Goal: Task Accomplishment & Management: Manage account settings

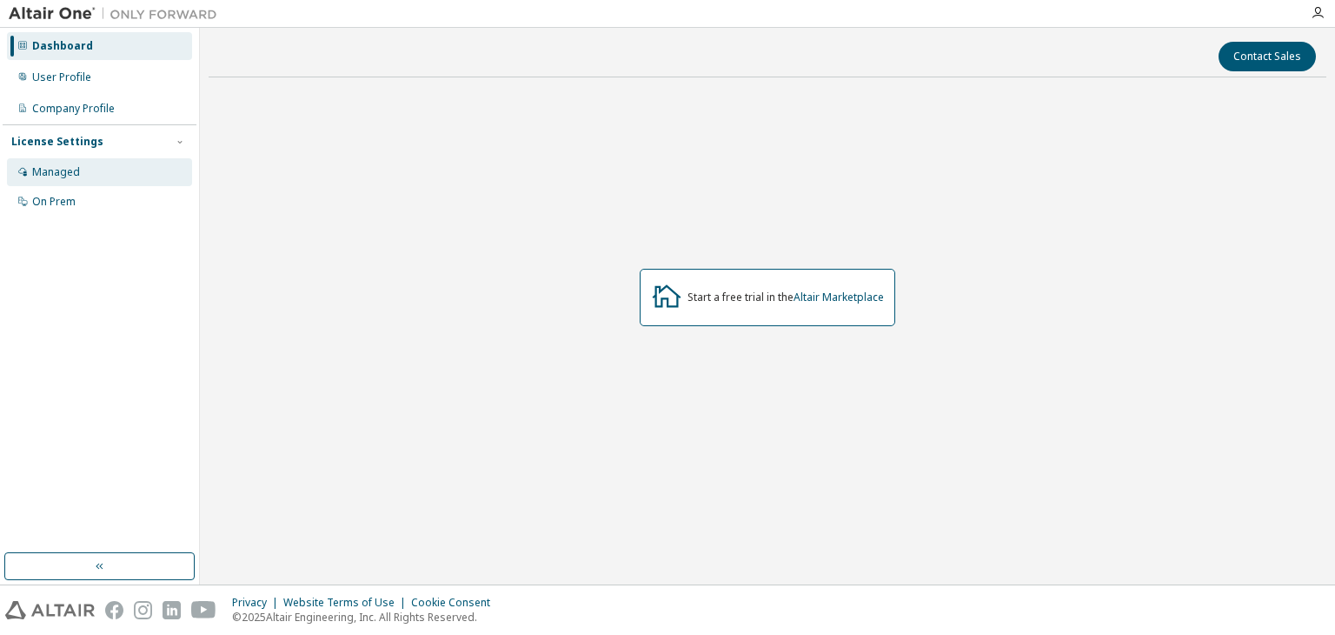
click at [111, 174] on div "Managed" at bounding box center [99, 172] width 185 height 28
click at [63, 167] on div "Managed" at bounding box center [56, 172] width 48 height 14
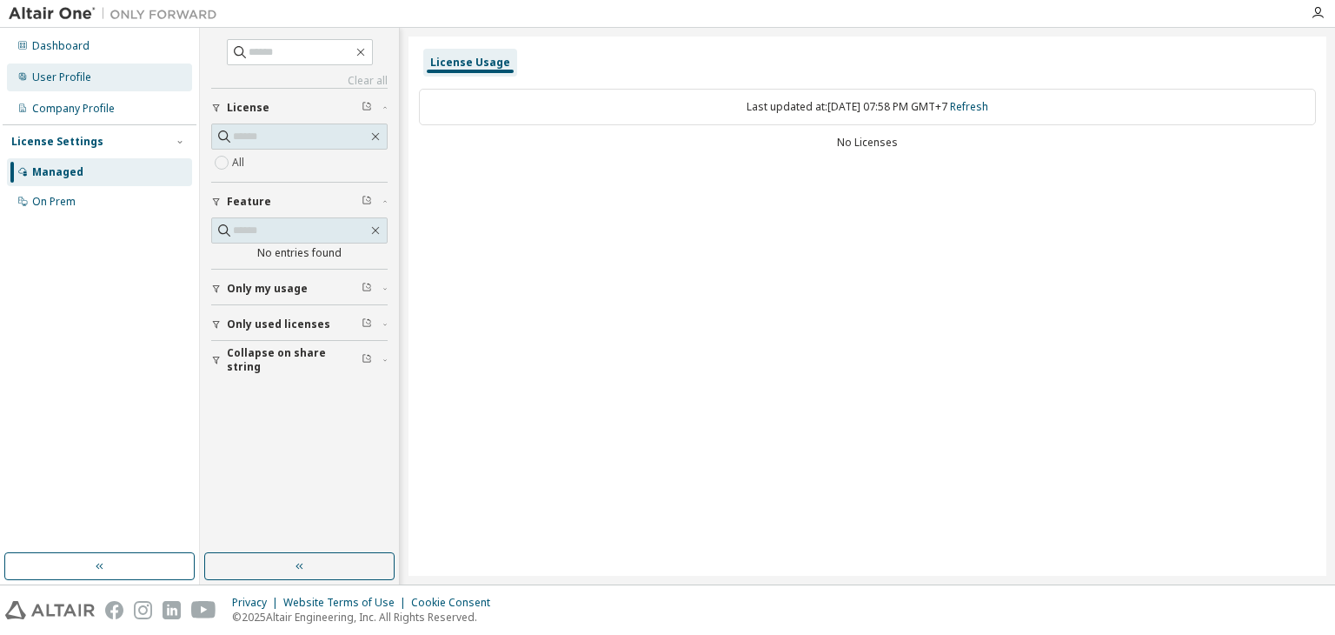
click at [97, 80] on div "User Profile" at bounding box center [99, 77] width 185 height 28
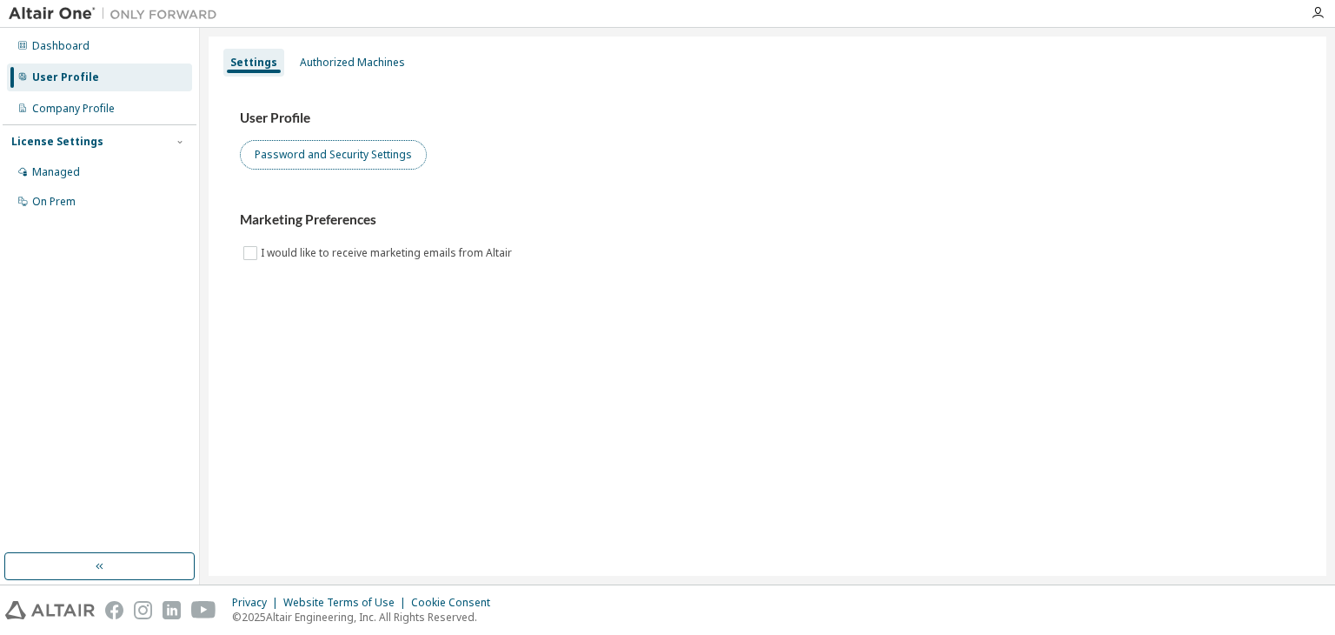
click at [324, 157] on button "Password and Security Settings" at bounding box center [333, 155] width 187 height 30
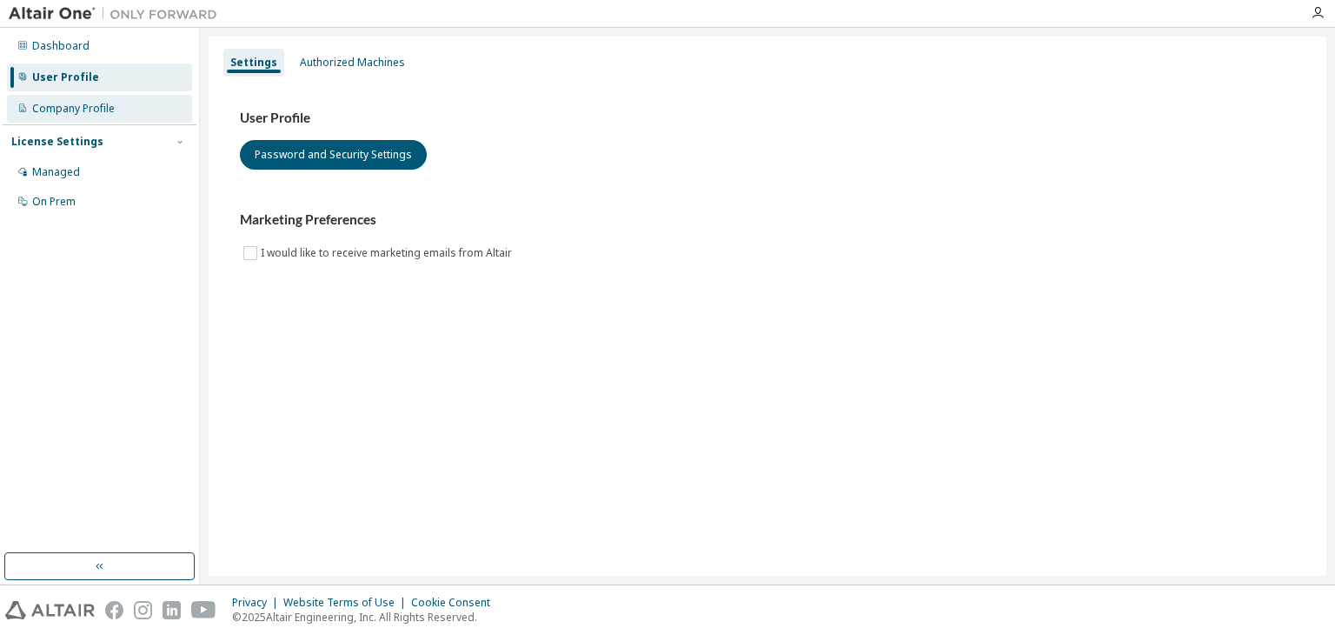
click at [160, 113] on div "Company Profile" at bounding box center [99, 109] width 185 height 28
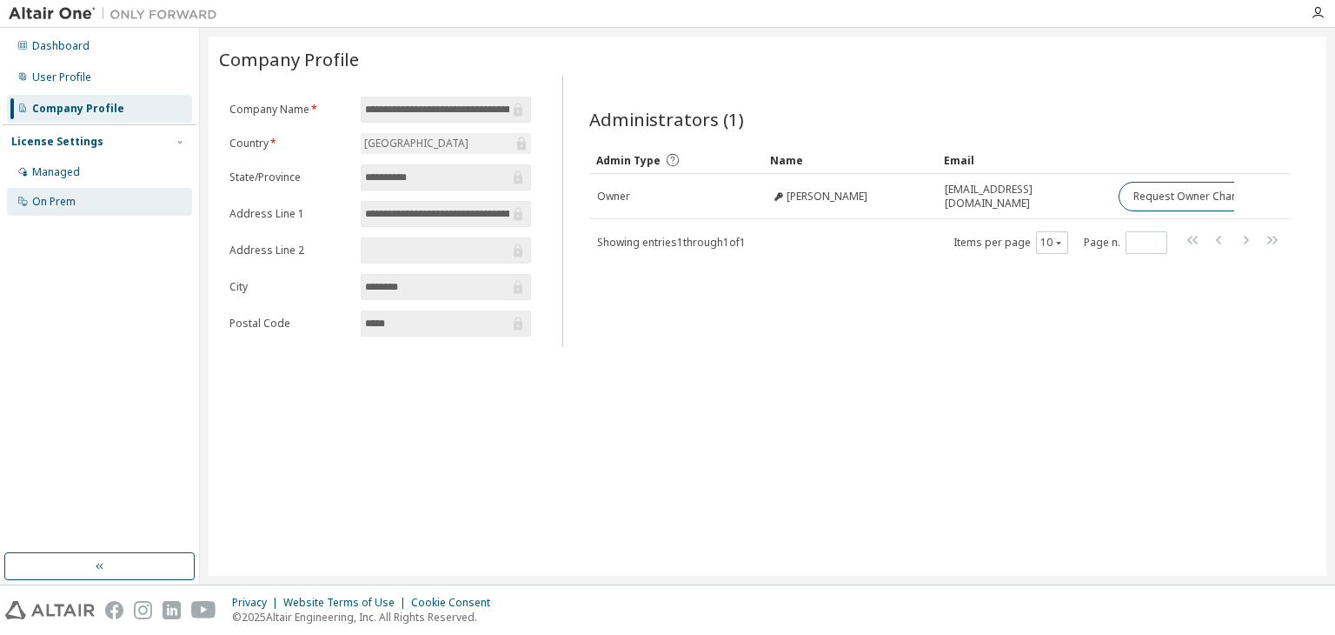
click at [102, 197] on div "On Prem" at bounding box center [99, 202] width 185 height 28
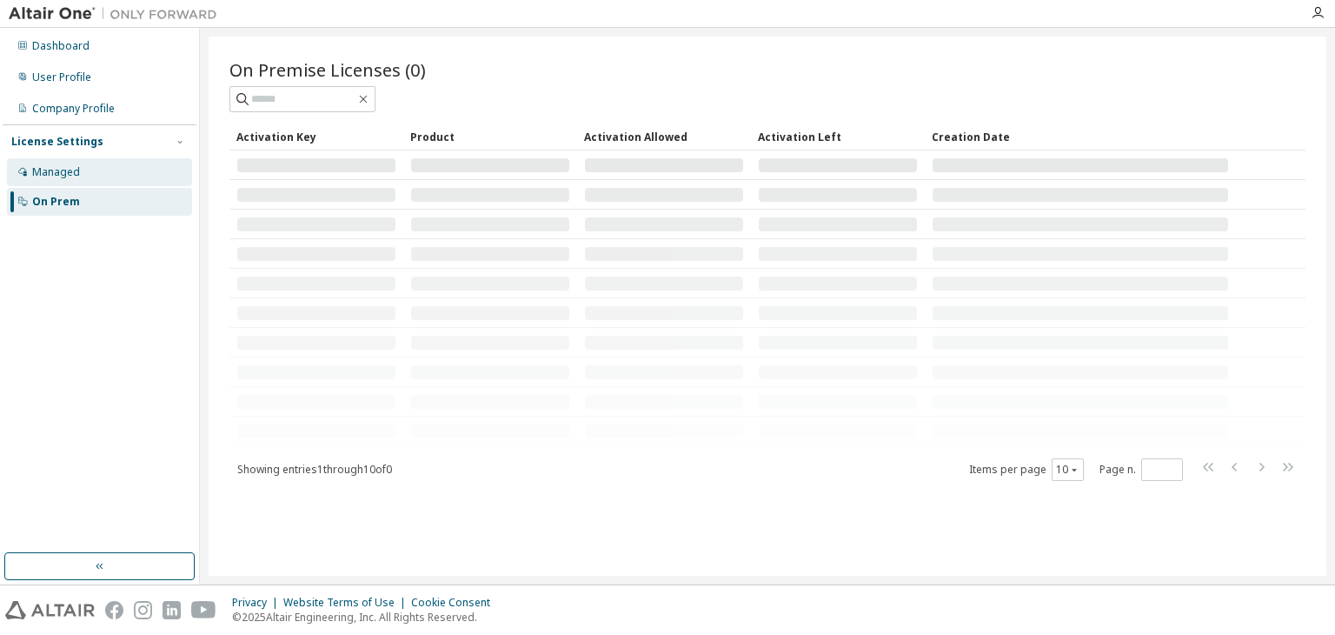
click at [101, 180] on div "Managed" at bounding box center [99, 172] width 185 height 28
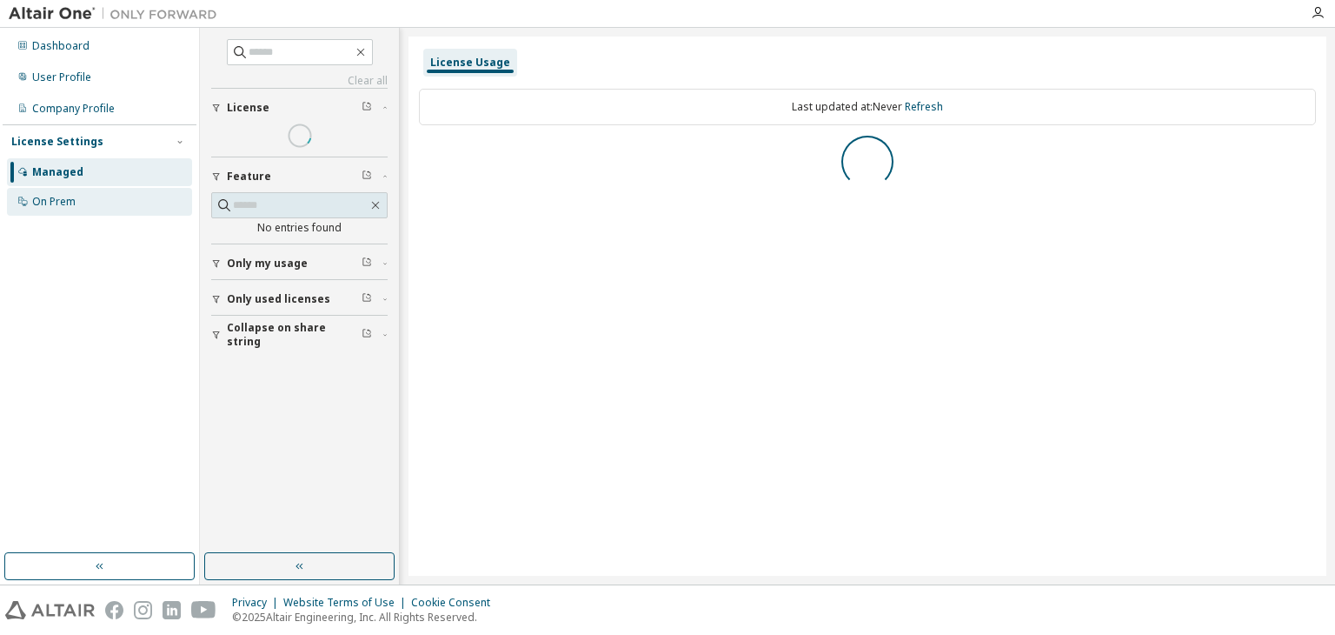
click at [92, 205] on div "On Prem" at bounding box center [99, 202] width 185 height 28
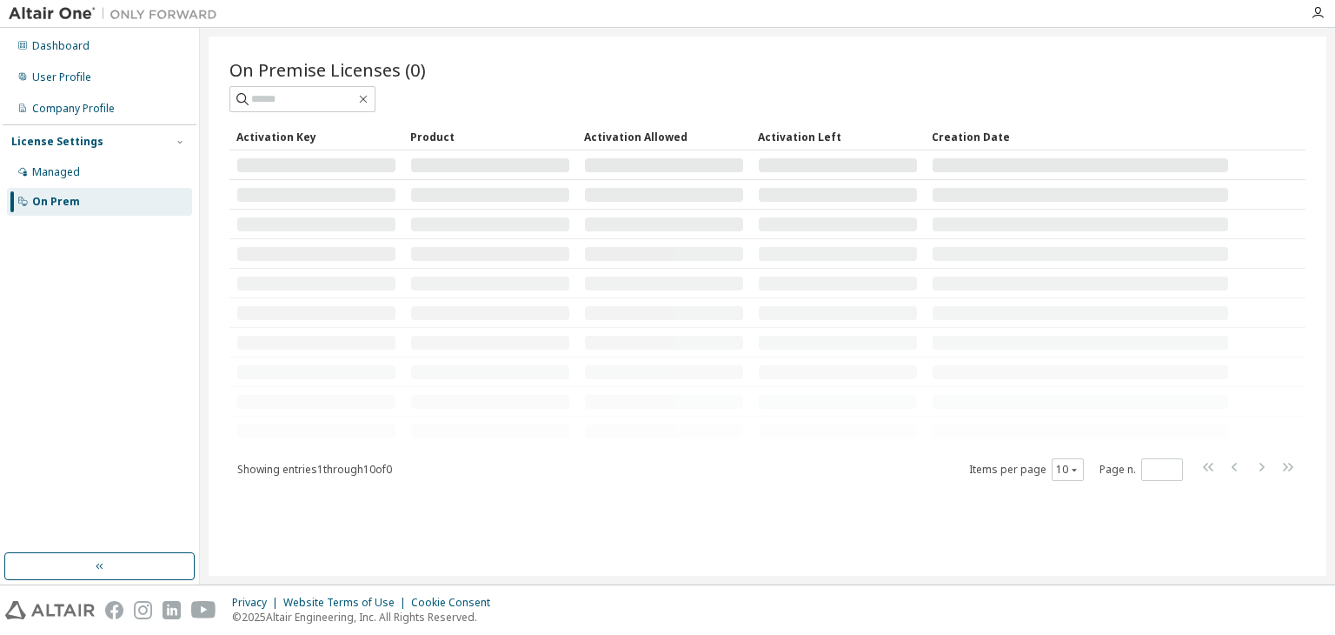
click at [445, 139] on div "Product" at bounding box center [490, 137] width 160 height 28
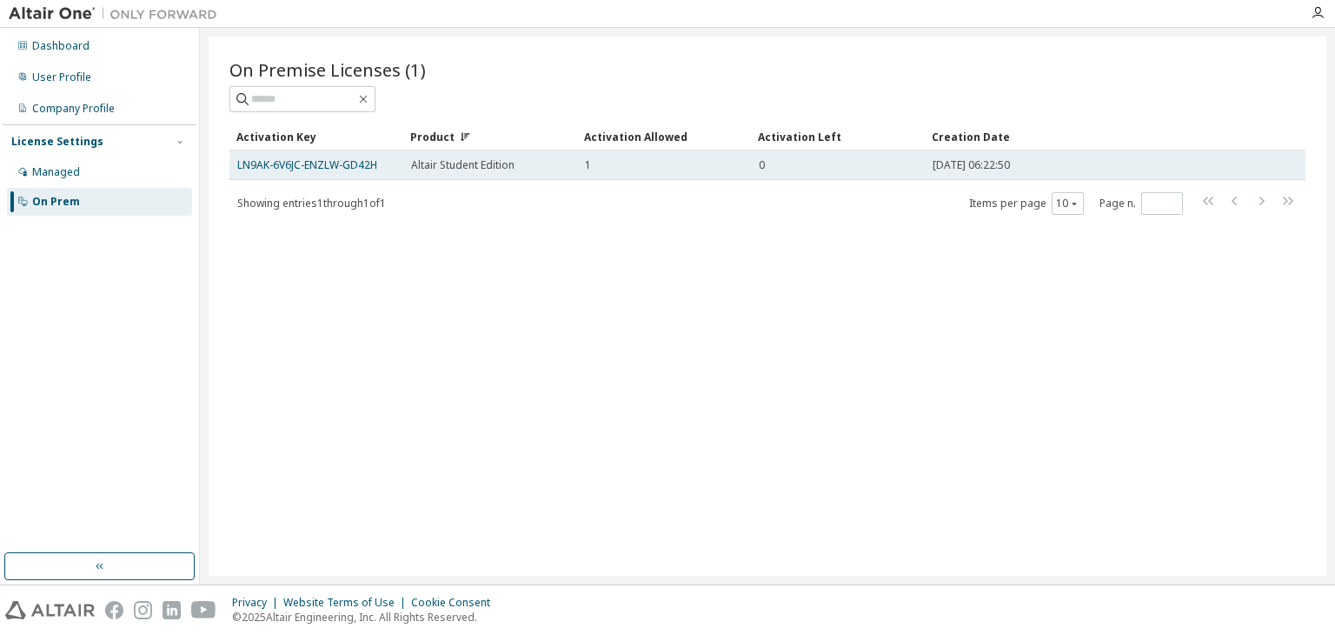
click at [562, 163] on div "Altair Student Edition" at bounding box center [490, 165] width 158 height 14
drag, startPoint x: 376, startPoint y: 164, endPoint x: 237, endPoint y: 173, distance: 138.5
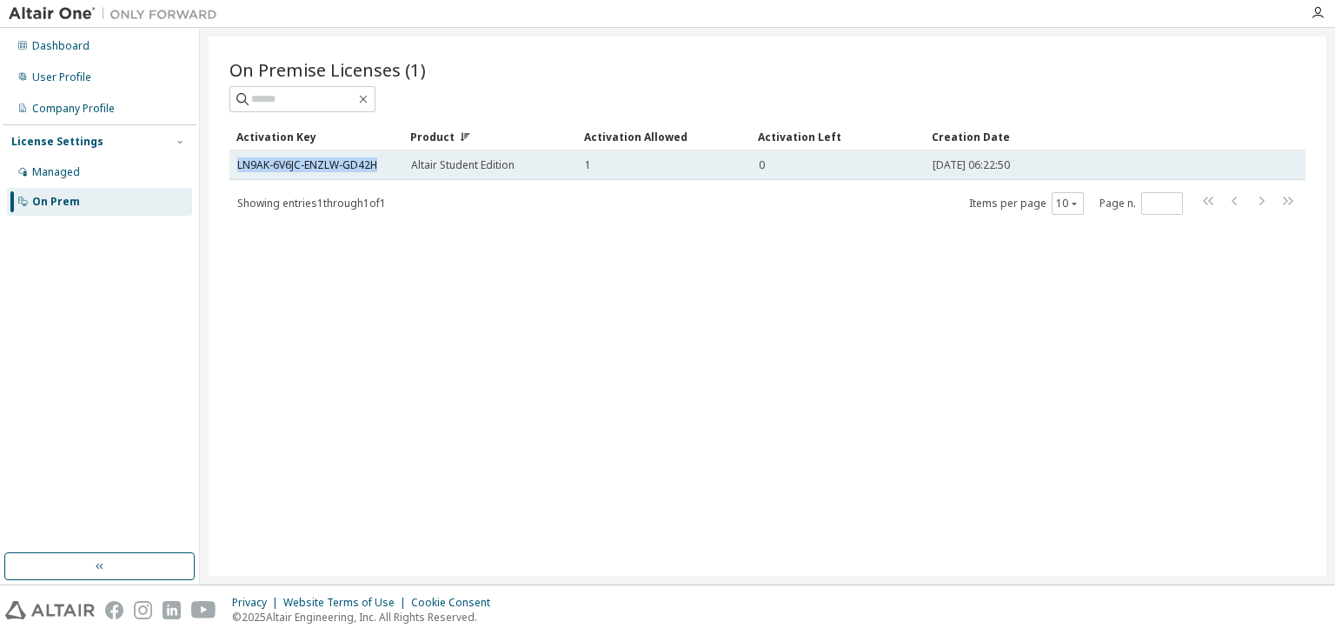
click at [237, 173] on td "LN9AK-6V6JC-ENZLW-GD42H" at bounding box center [317, 165] width 174 height 30
copy link "LN9AK-6V6JC-ENZLW-GD42H"
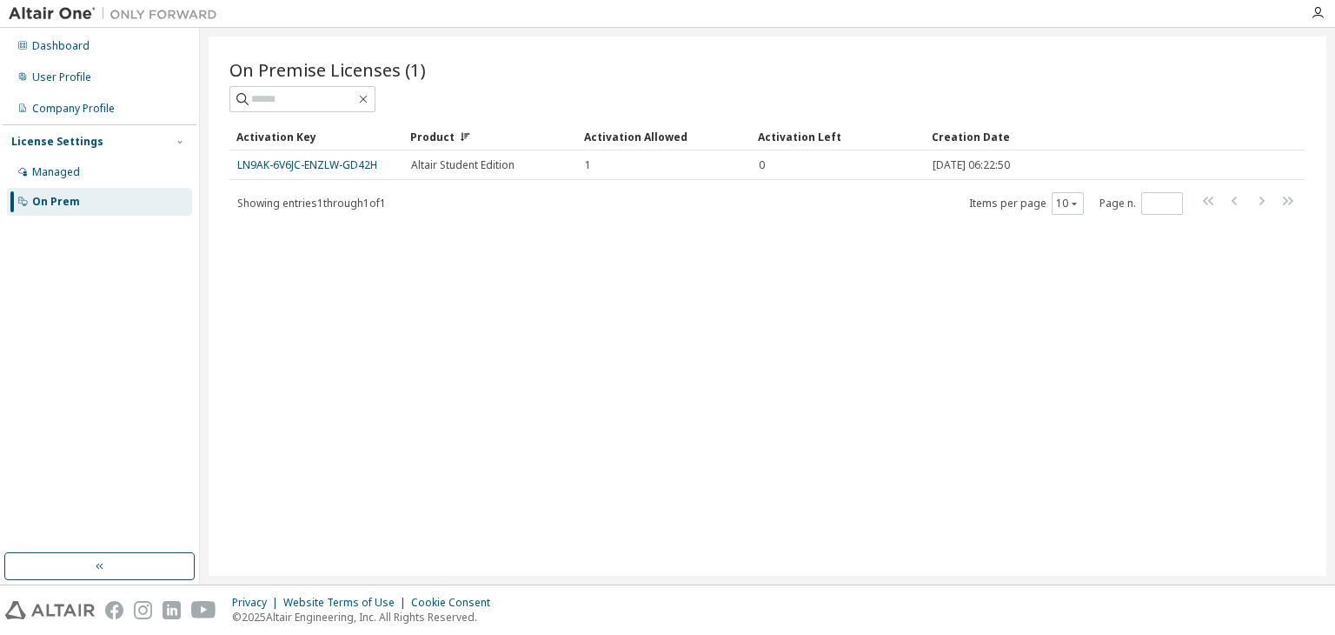
click at [612, 389] on div "On Premise Licenses (1) Clear Load Save Save As Field Operator Value Select fil…" at bounding box center [768, 306] width 1118 height 539
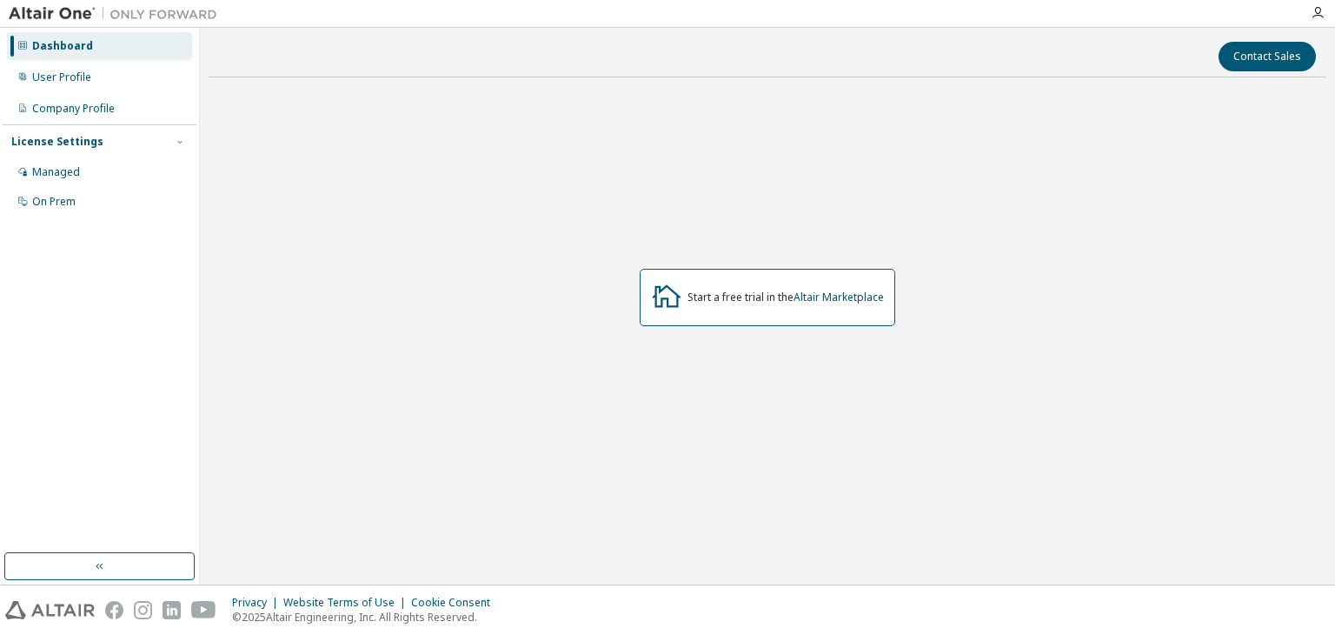
click at [739, 300] on div "Start a free trial in the Altair Marketplace" at bounding box center [786, 297] width 196 height 14
click at [118, 91] on div "Dashboard User Profile Company Profile License Settings Managed On Prem" at bounding box center [100, 123] width 194 height 187
click at [115, 80] on div "User Profile" at bounding box center [99, 77] width 185 height 28
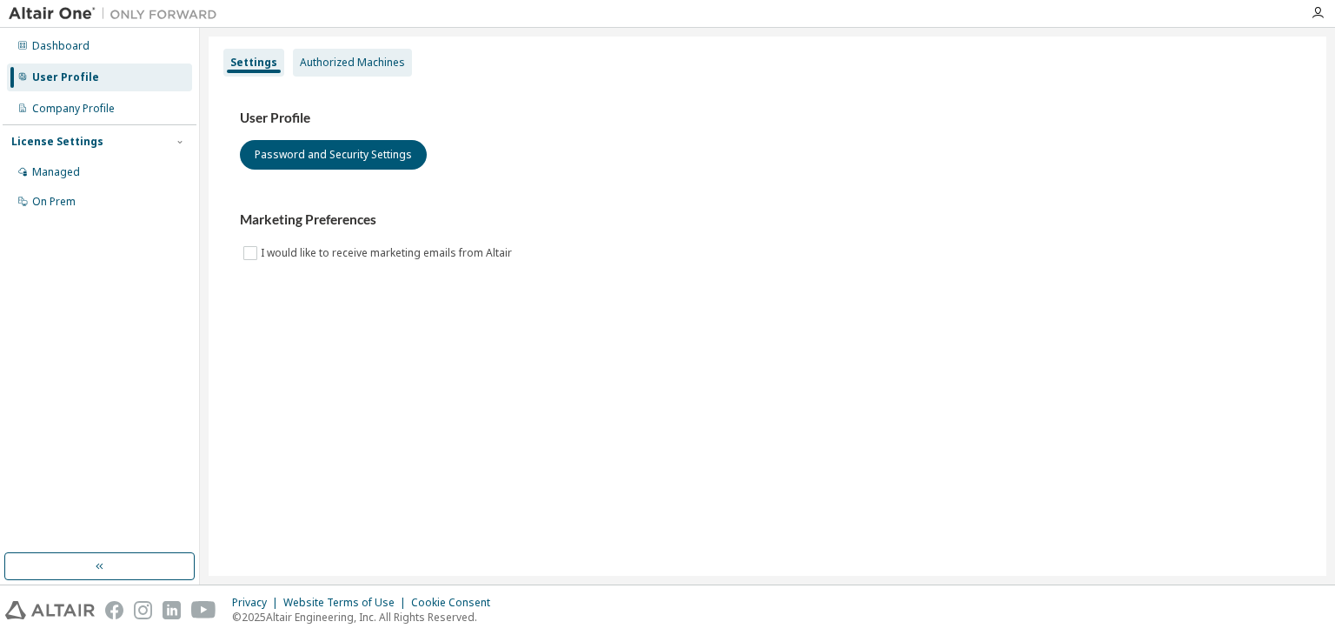
click at [332, 63] on div "Authorized Machines" at bounding box center [352, 63] width 105 height 14
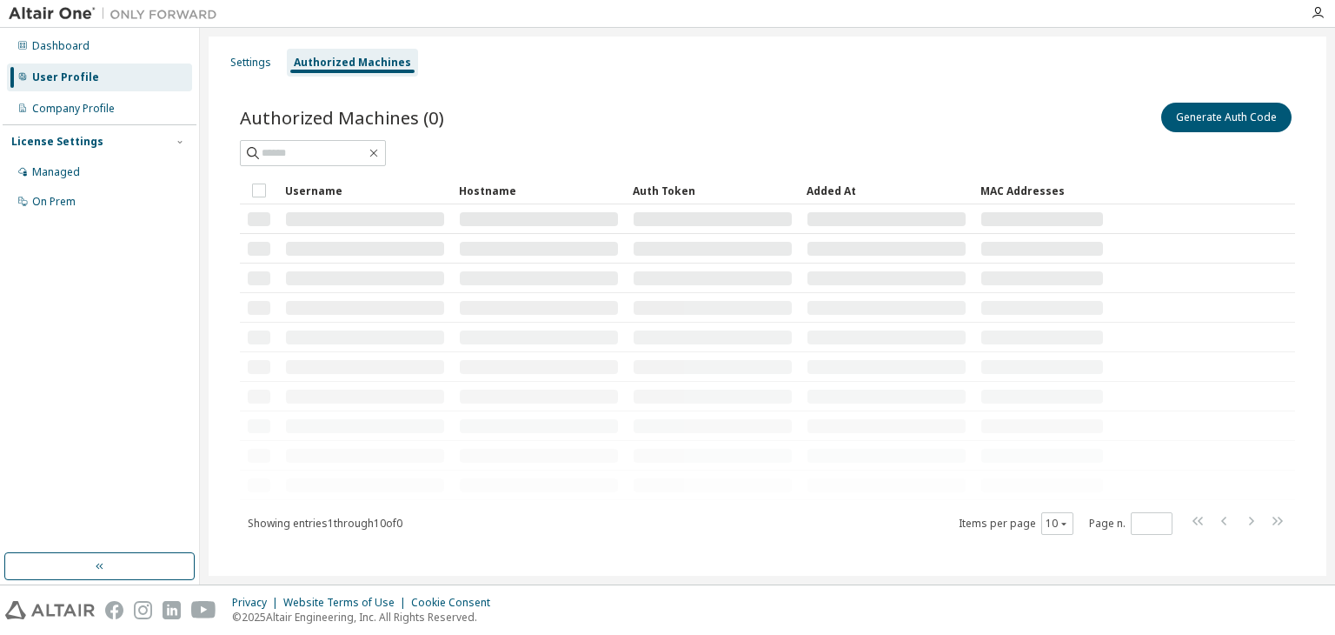
click at [291, 53] on div "Authorized Machines" at bounding box center [352, 63] width 131 height 28
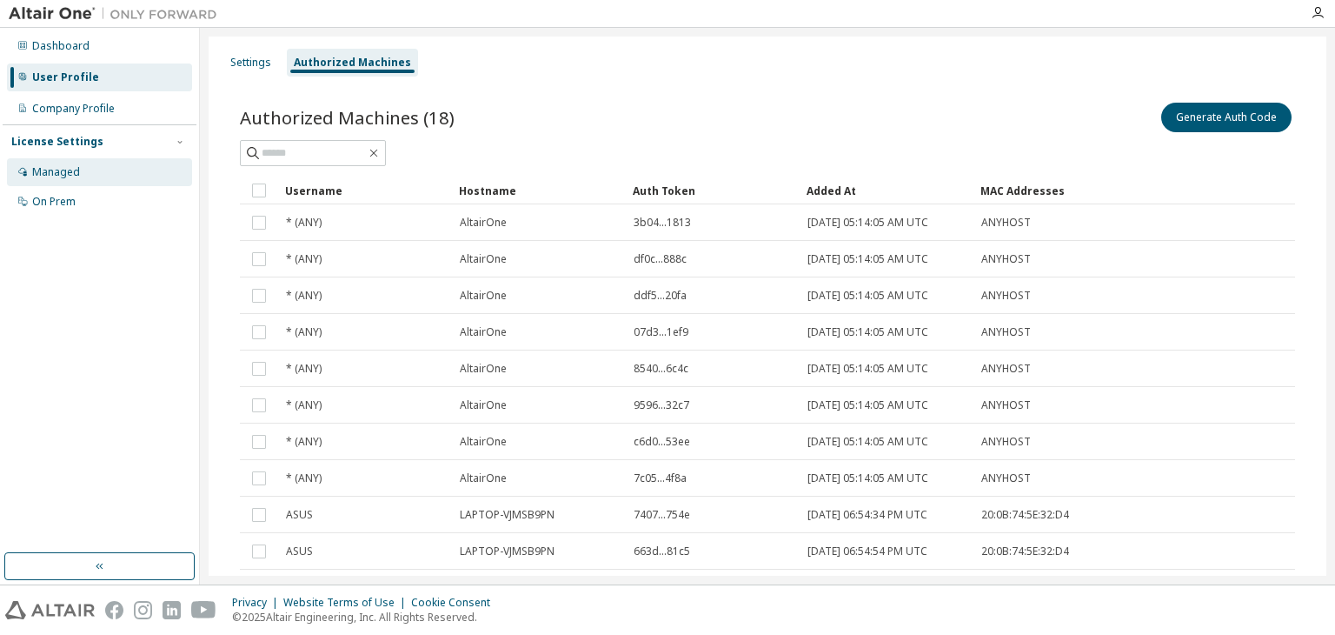
click at [114, 166] on div "Managed" at bounding box center [99, 172] width 185 height 28
